Goal: Use online tool/utility: Utilize a website feature to perform a specific function

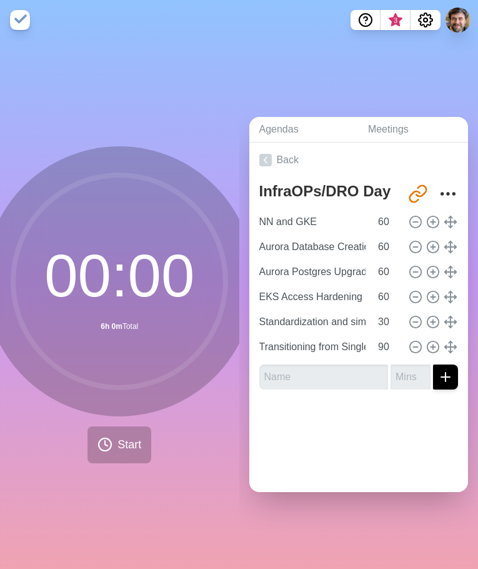
click at [171, 493] on div "00 : 00 6h 0m Total Start" at bounding box center [119, 304] width 239 height 529
click at [174, 466] on div "00 : 00 6h 0m Total Start" at bounding box center [119, 304] width 239 height 529
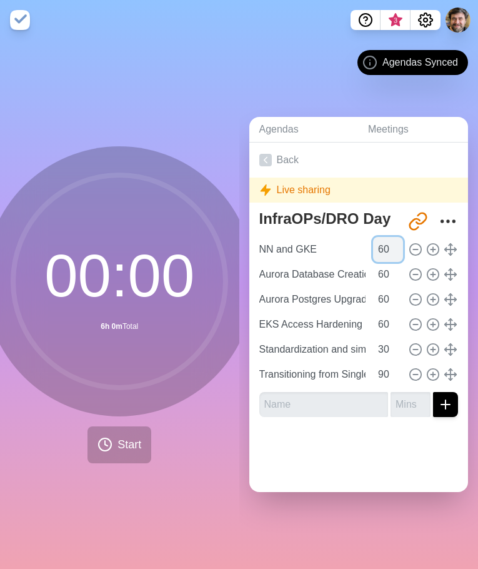
click at [386, 254] on input "60" at bounding box center [388, 249] width 30 height 25
type input "6"
type input "58"
click at [179, 473] on div "00 : 00 6h 0m Total Start" at bounding box center [119, 304] width 239 height 529
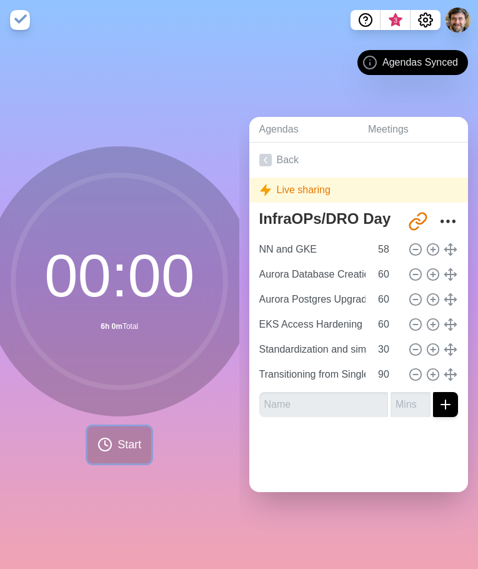
click at [134, 446] on span "Start" at bounding box center [129, 444] width 24 height 17
click at [131, 442] on span "Start" at bounding box center [129, 444] width 24 height 17
click at [257, 69] on div "Agendas Meetings Back Live sharing InfraOPs/DRO Day 1 http://timeblocks.co/-Ob_…" at bounding box center [358, 304] width 239 height 529
click at [199, 96] on div "00 : 00 6h 0m Total Start" at bounding box center [119, 304] width 239 height 529
click at [202, 529] on div "00 : 00 6h 0m Total Start" at bounding box center [119, 304] width 239 height 529
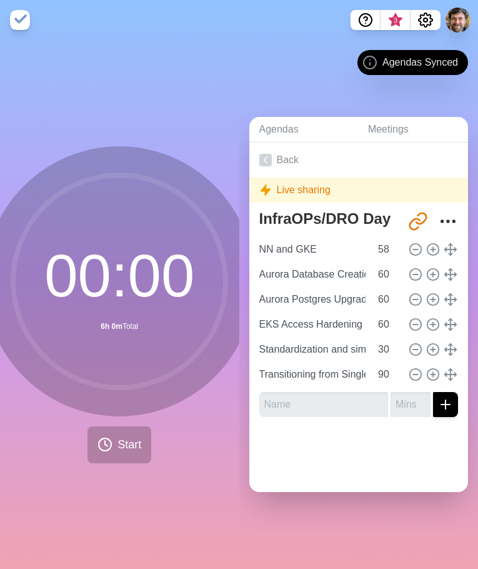
click at [173, 462] on div "00 : 00 6h 0m Total Start" at bounding box center [119, 304] width 270 height 317
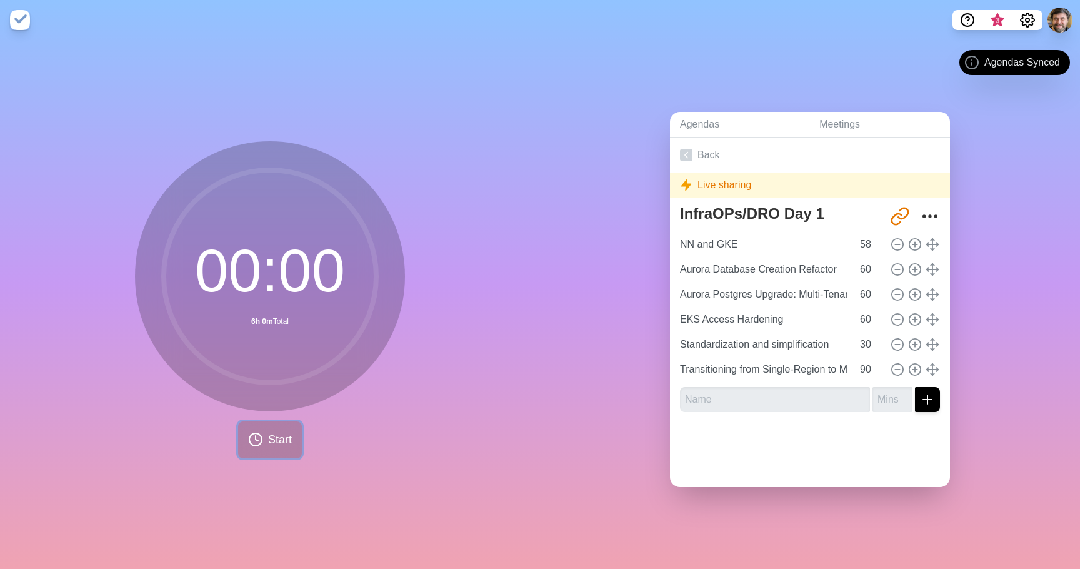
click at [274, 426] on button "Start" at bounding box center [270, 439] width 64 height 37
click at [327, 479] on div "00 : 00 6h 0m Total Start" at bounding box center [270, 304] width 540 height 529
click at [256, 436] on icon at bounding box center [255, 439] width 15 height 15
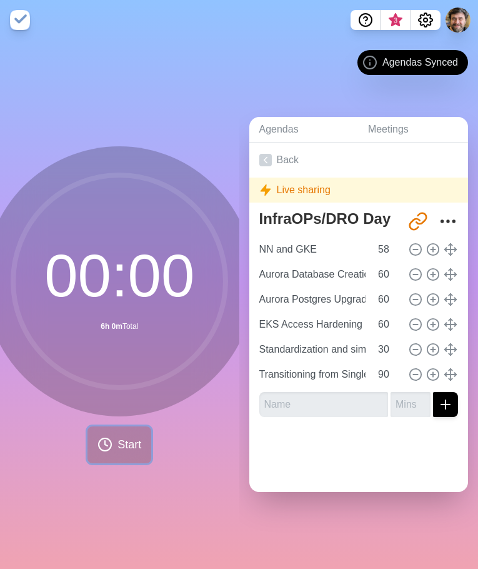
click at [102, 442] on icon at bounding box center [104, 444] width 15 height 15
click at [123, 464] on div "00 : 00 6h 0m Total Start" at bounding box center [119, 304] width 239 height 529
click at [112, 434] on button "Start" at bounding box center [119, 444] width 64 height 37
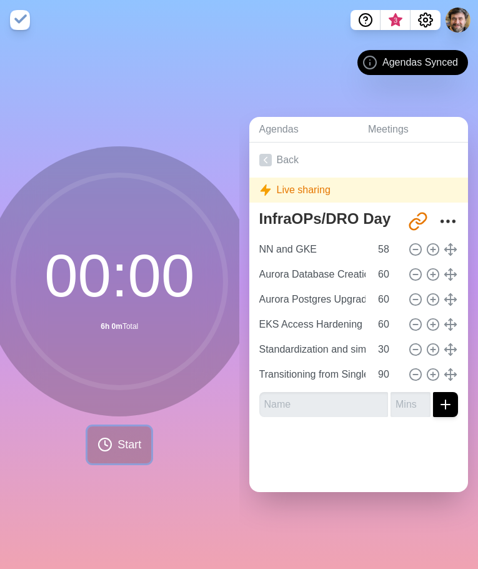
click at [112, 434] on button "Start" at bounding box center [119, 444] width 64 height 37
click at [266, 97] on div "Agendas Meetings Back Live sharing InfraOPs/DRO Day 1 http://timeblocks.co/-Ob_…" at bounding box center [358, 304] width 239 height 529
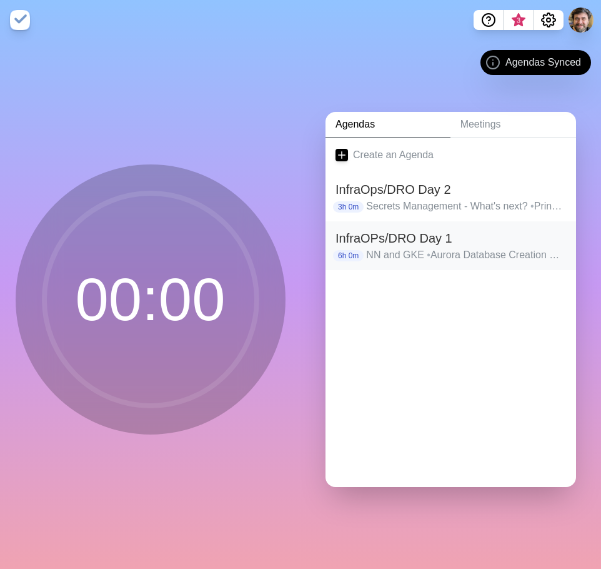
click at [439, 250] on p "NN and GKE • Aurora Database Creation Refactor • Aurora Postgres Upgrade: Multi…" at bounding box center [466, 254] width 200 height 15
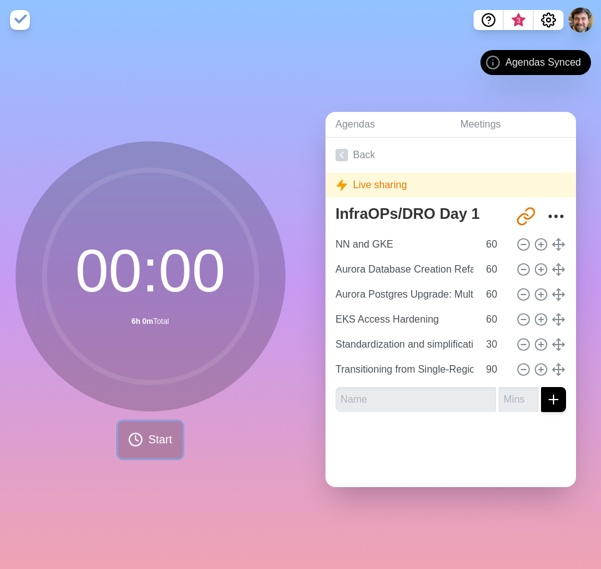
click at [161, 438] on span "Start" at bounding box center [160, 439] width 24 height 17
click at [153, 440] on span "Start" at bounding box center [160, 439] width 24 height 17
click at [277, 416] on div "00 : 00 6h 0m Total Start" at bounding box center [151, 299] width 270 height 317
click at [152, 448] on button "Start" at bounding box center [150, 439] width 64 height 37
click at [225, 157] on icon at bounding box center [151, 276] width 250 height 250
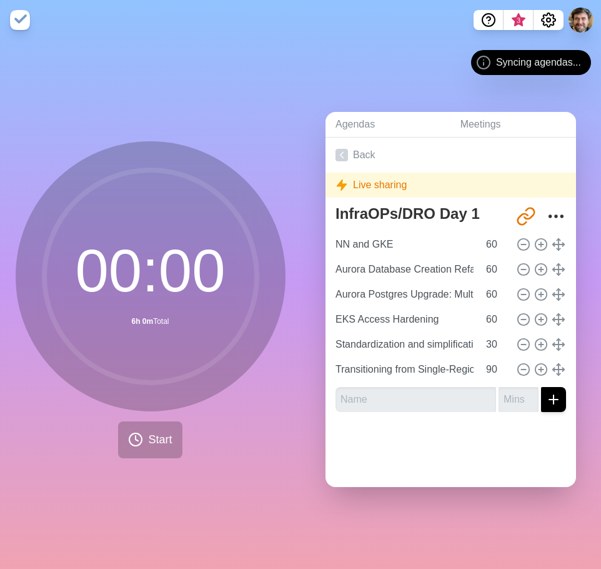
click at [225, 157] on icon at bounding box center [151, 276] width 250 height 250
